Goal: Task Accomplishment & Management: Use online tool/utility

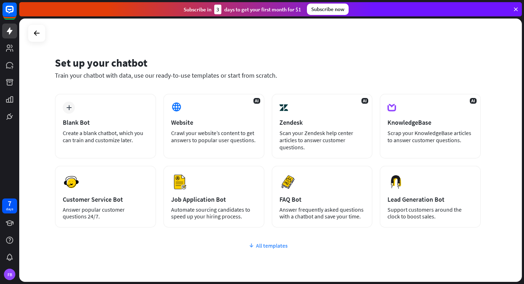
click at [258, 244] on div "All templates" at bounding box center [268, 245] width 426 height 7
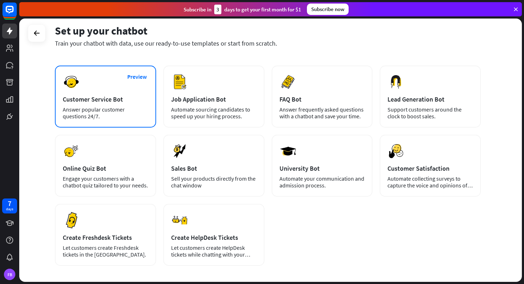
scroll to position [98, 0]
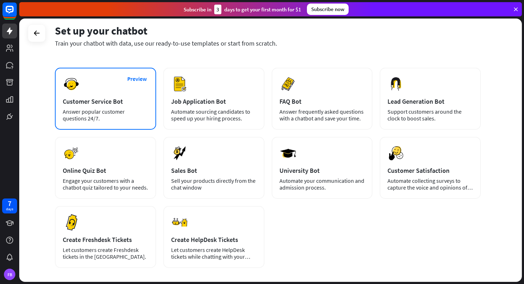
click at [120, 93] on div "Preview Customer Service Bot Answer popular customer questions 24/7." at bounding box center [105, 99] width 101 height 62
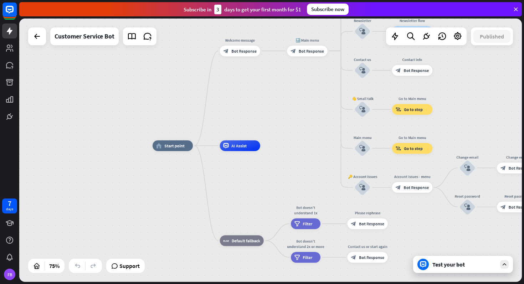
click at [502, 263] on icon at bounding box center [504, 264] width 6 height 6
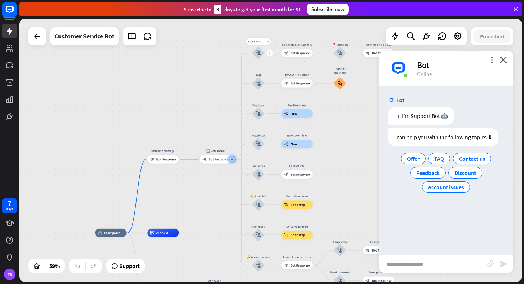
click at [259, 53] on icon "block_user_input" at bounding box center [258, 53] width 5 height 5
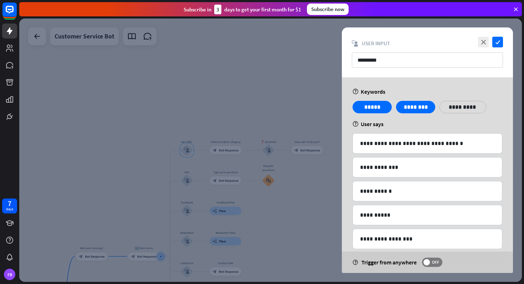
click at [296, 104] on div at bounding box center [270, 150] width 503 height 263
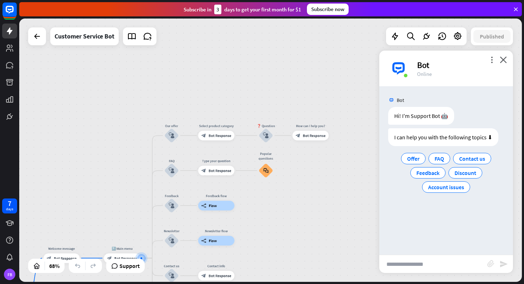
drag, startPoint x: 318, startPoint y: 196, endPoint x: 313, endPoint y: 118, distance: 78.6
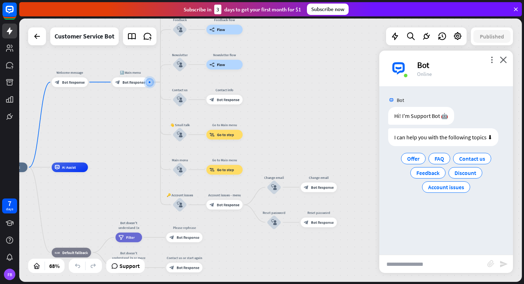
drag, startPoint x: 313, startPoint y: 195, endPoint x: 324, endPoint y: 73, distance: 122.0
click at [322, 18] on div "close Product Help First steps Get started with ChatBot Help Center Follow step…" at bounding box center [271, 142] width 505 height 284
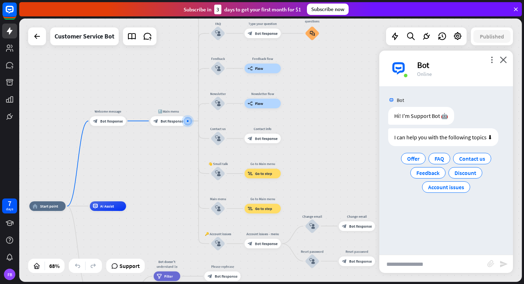
drag, startPoint x: 283, startPoint y: 135, endPoint x: 309, endPoint y: 139, distance: 27.0
click at [321, 175] on div "home_2 Start point Welcome message block_bot_response Bot Response 🔙 Main menu …" at bounding box center [270, 150] width 503 height 263
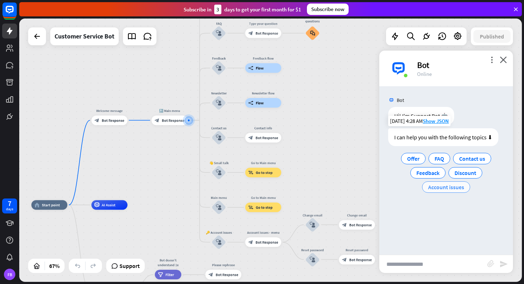
click at [441, 189] on span "Account issues" at bounding box center [446, 187] width 36 height 7
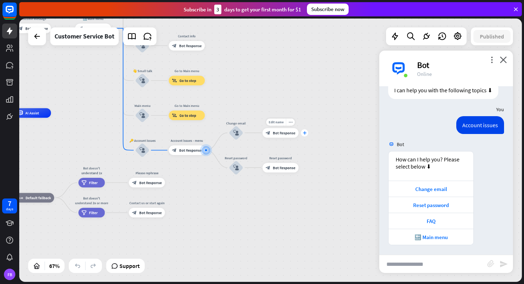
scroll to position [55, 0]
click at [427, 190] on div "Change email" at bounding box center [431, 188] width 78 height 7
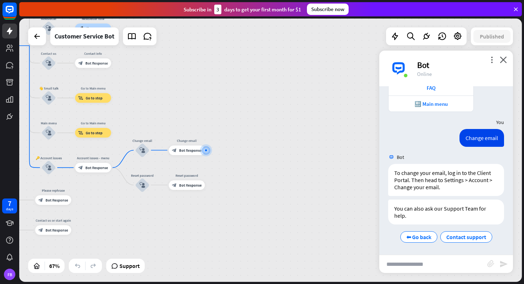
scroll to position [188, 0]
click at [458, 238] on span "Contact support" at bounding box center [466, 236] width 40 height 7
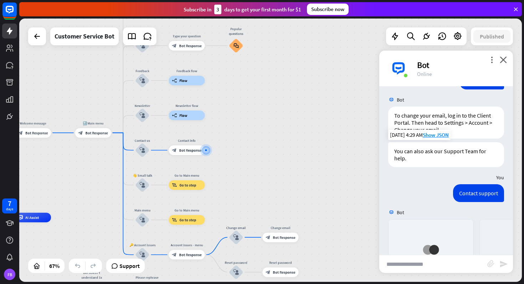
scroll to position [361, 0]
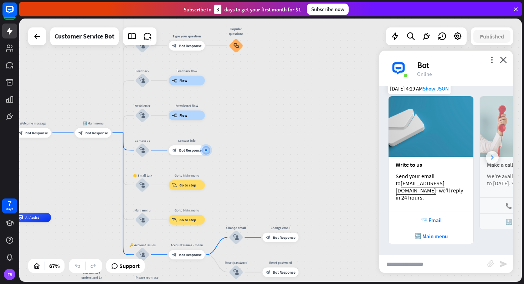
click at [491, 161] on div at bounding box center [492, 157] width 13 height 13
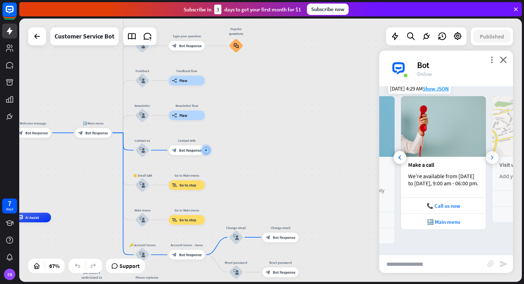
click at [489, 161] on div at bounding box center [492, 157] width 13 height 13
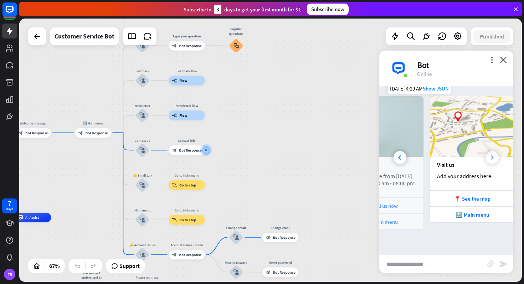
scroll to position [0, 158]
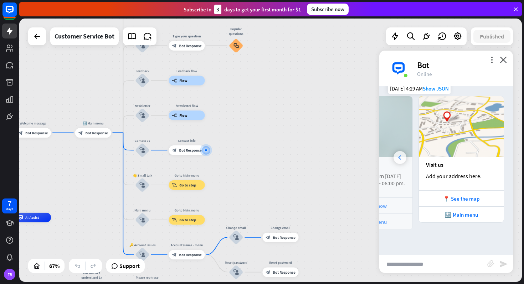
click at [401, 161] on div at bounding box center [400, 157] width 13 height 13
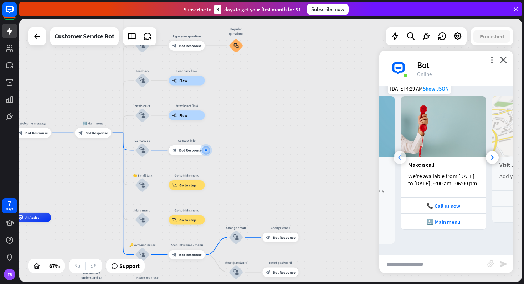
click at [401, 161] on div at bounding box center [400, 157] width 13 height 13
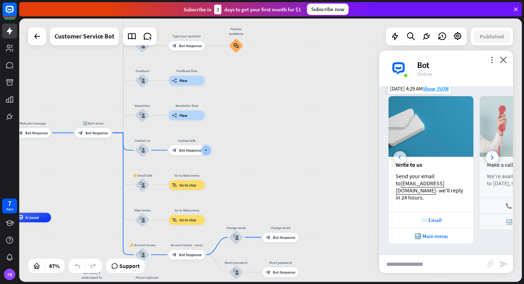
scroll to position [0, 0]
click at [503, 58] on icon "close" at bounding box center [503, 59] width 7 height 7
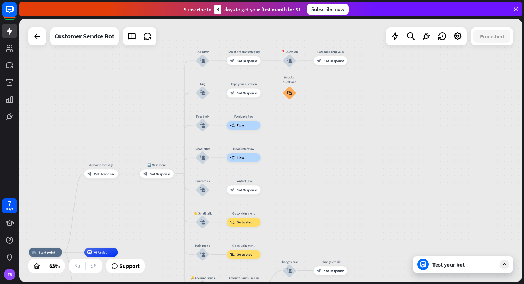
drag, startPoint x: 236, startPoint y: 101, endPoint x: 289, endPoint y: 143, distance: 67.8
click at [289, 143] on div "home_2 Start point Welcome message block_bot_response Bot Response 🔙 Main menu …" at bounding box center [270, 150] width 503 height 263
